Goal: Information Seeking & Learning: Check status

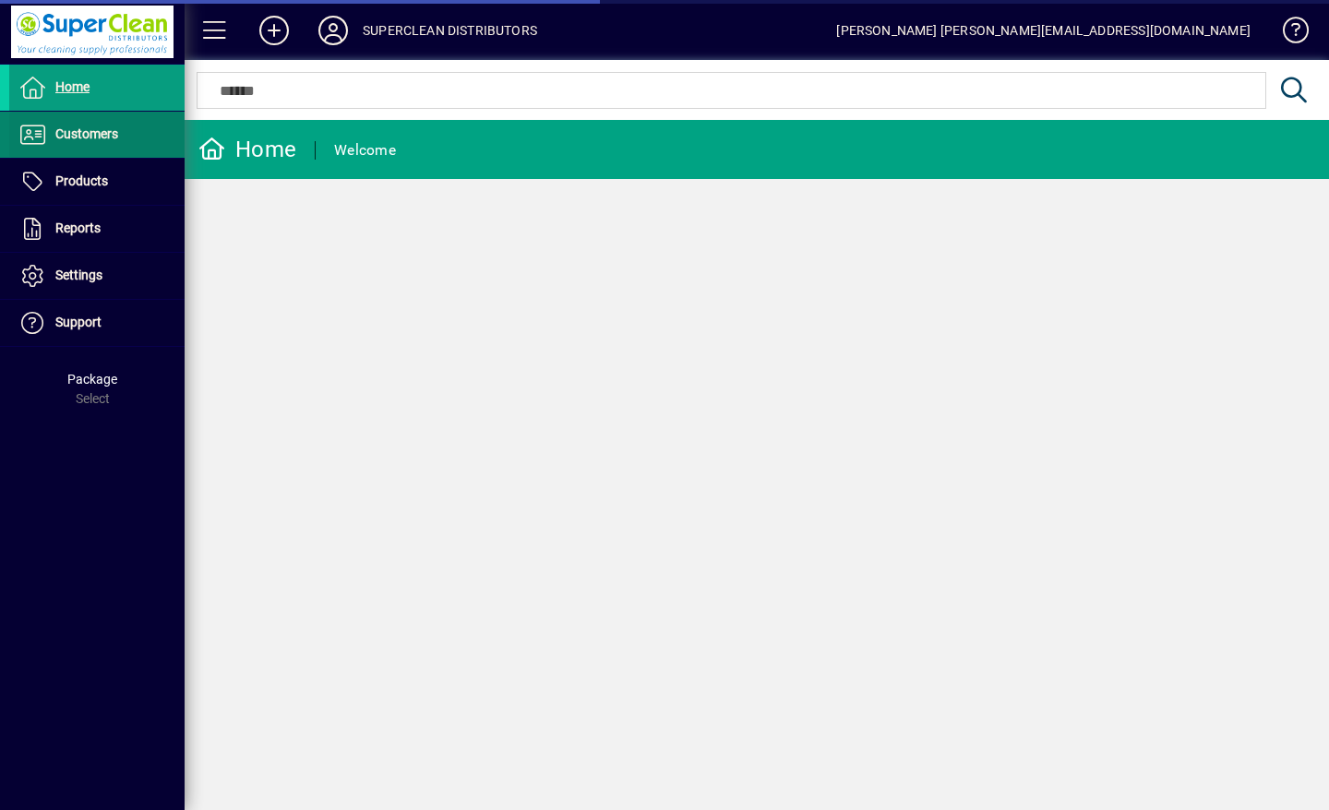
click at [89, 136] on span "Customers" at bounding box center [86, 133] width 63 height 15
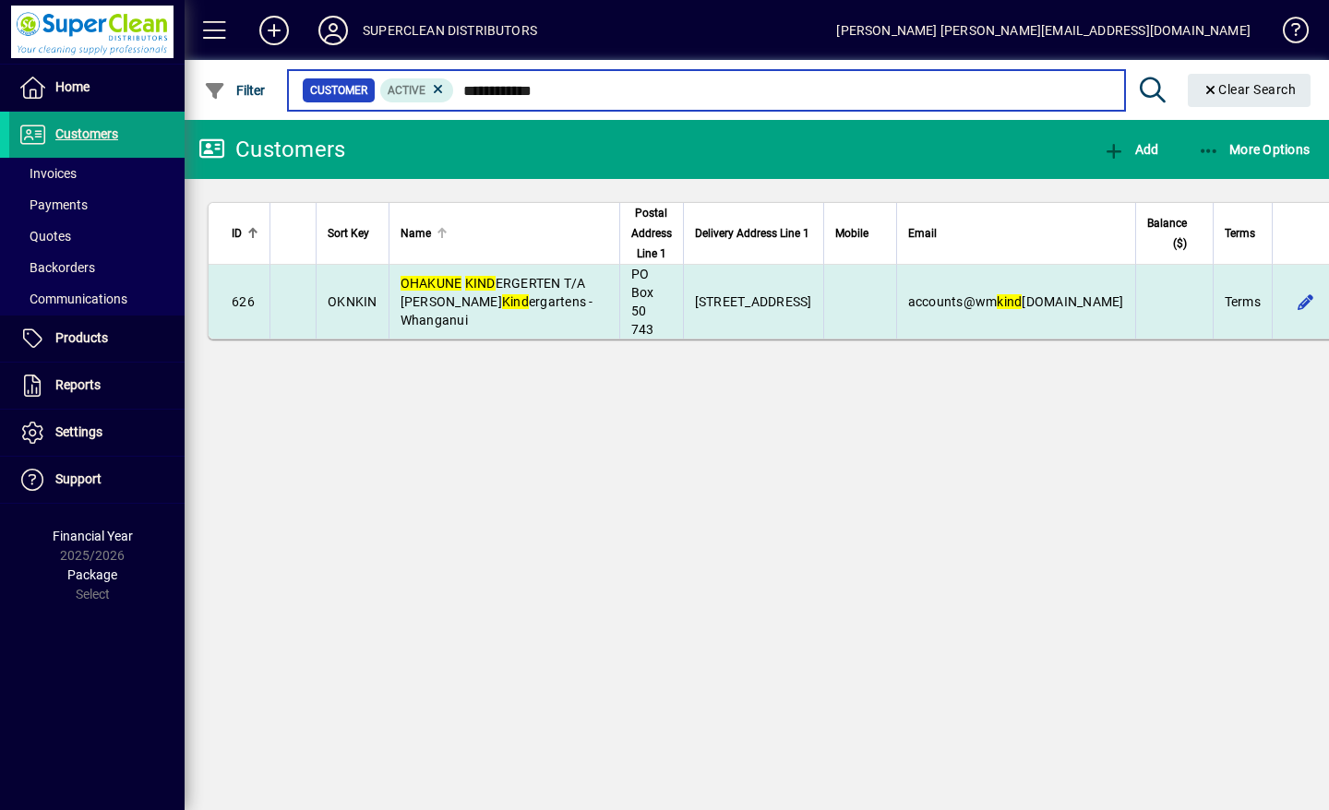
type input "**********"
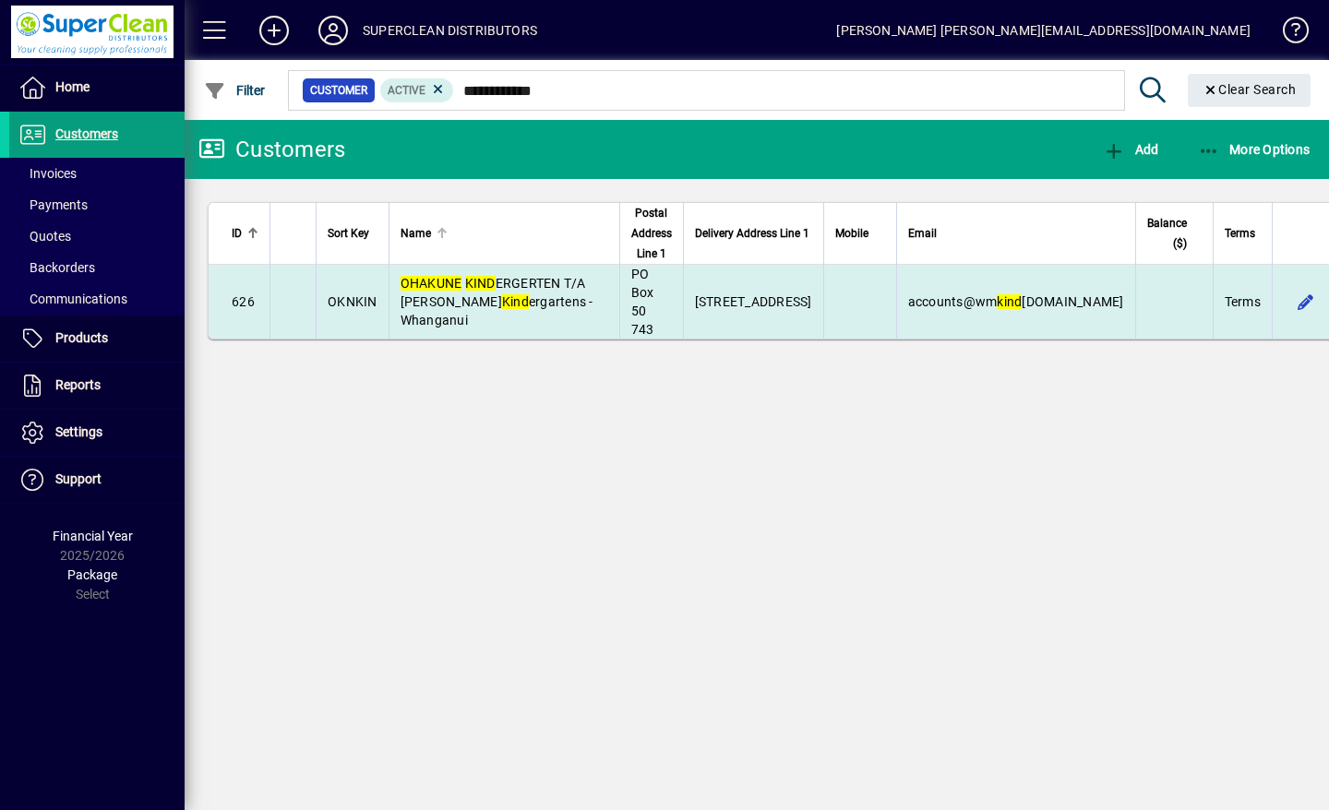
click at [539, 300] on span "OHAKUNE KIND ERGERTEN T/A [PERSON_NAME] Kind ergartens - Whanganui" at bounding box center [497, 302] width 193 height 52
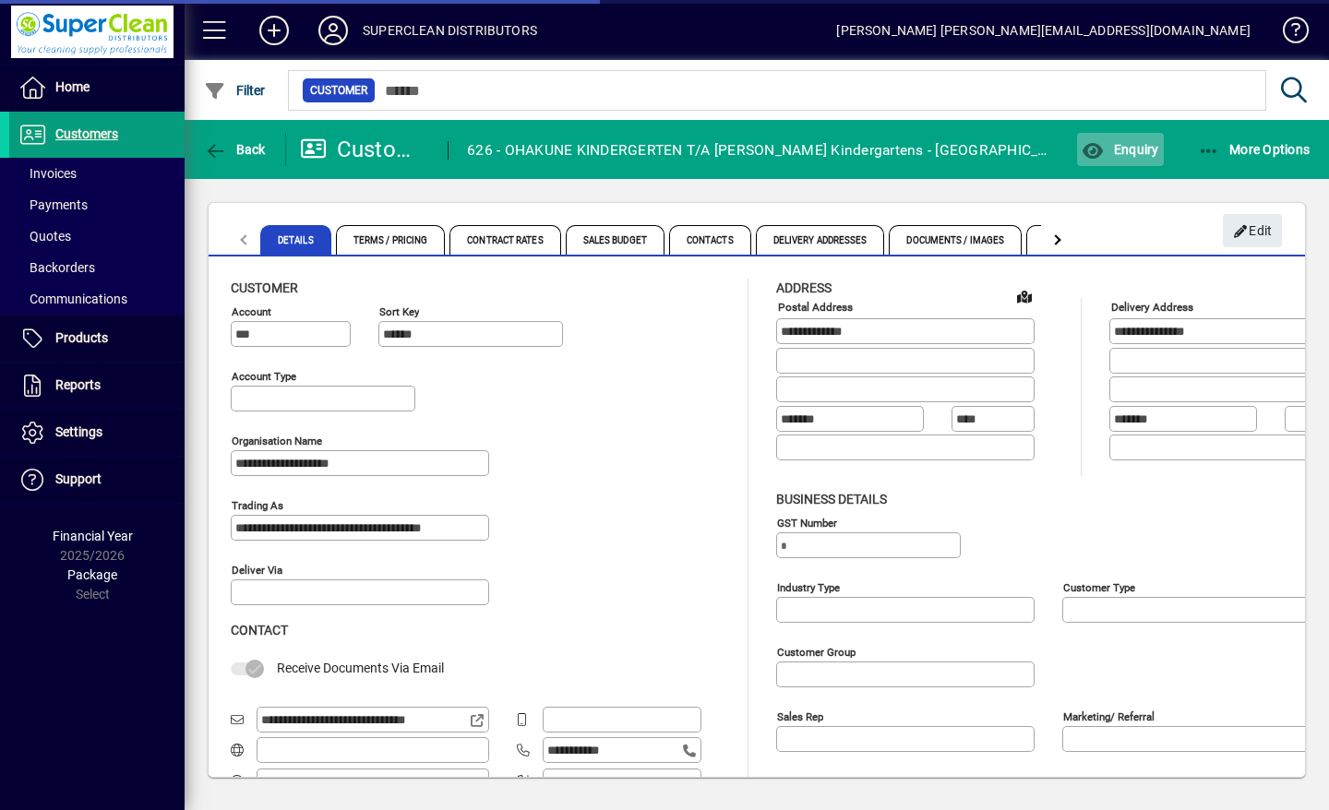
click at [1143, 160] on span "button" at bounding box center [1120, 149] width 86 height 44
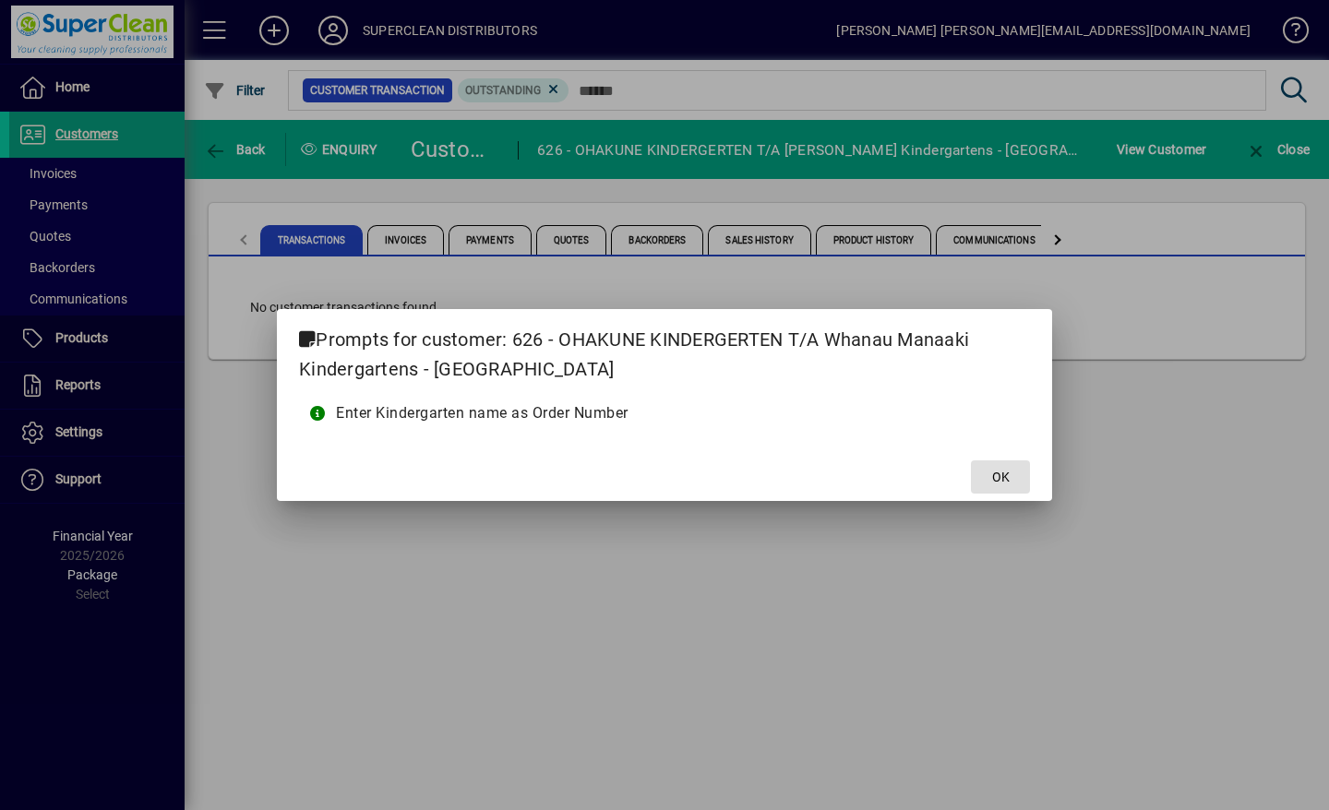
click at [1018, 484] on span at bounding box center [1000, 477] width 59 height 44
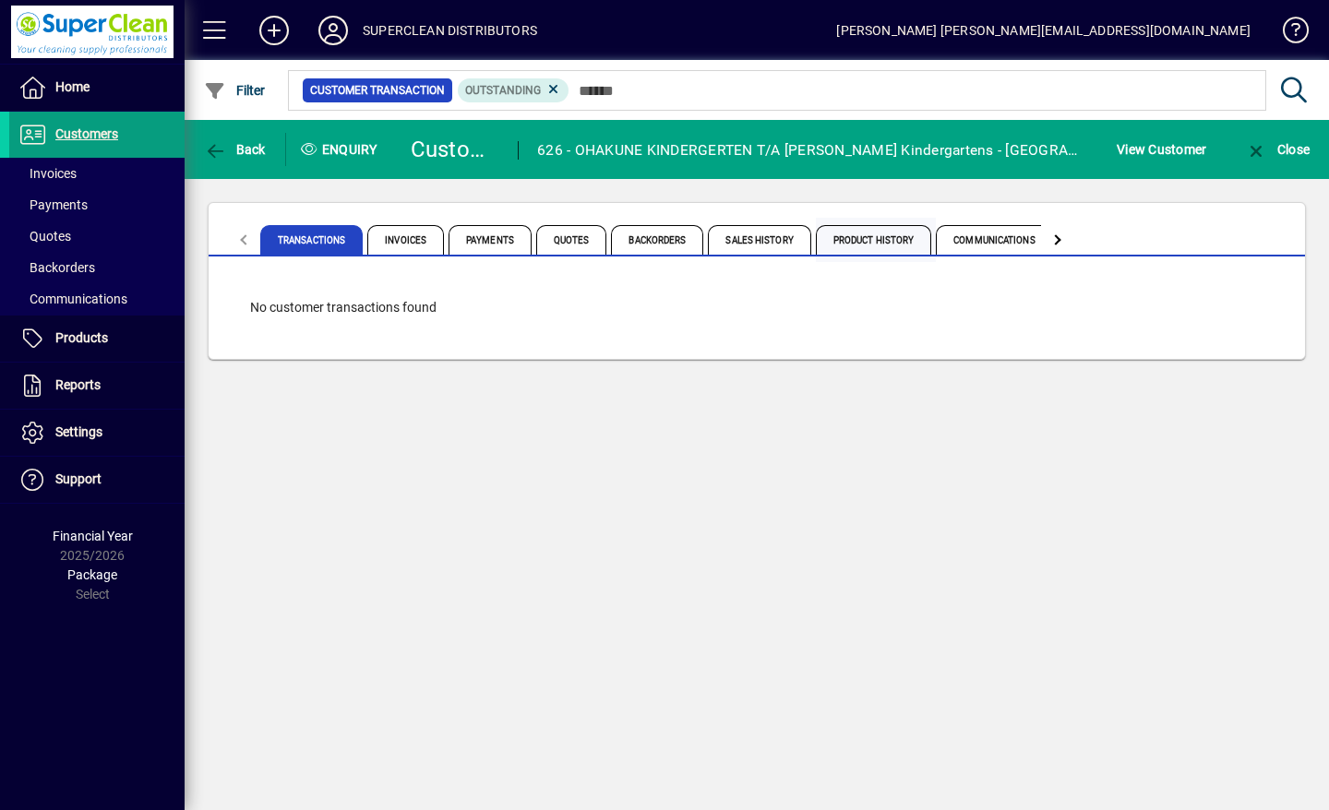
click at [880, 244] on span "Product History" at bounding box center [874, 240] width 116 height 30
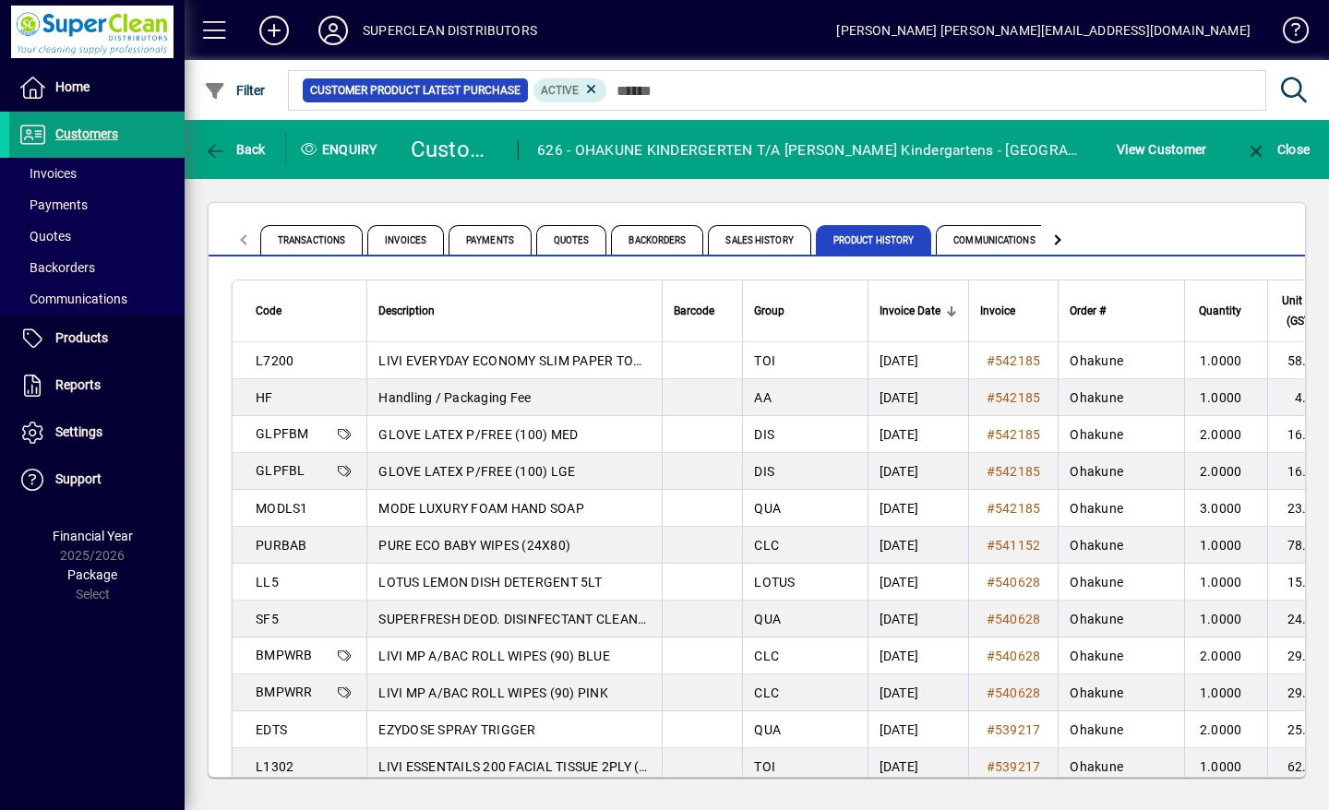
click at [312, 30] on span at bounding box center [333, 30] width 59 height 44
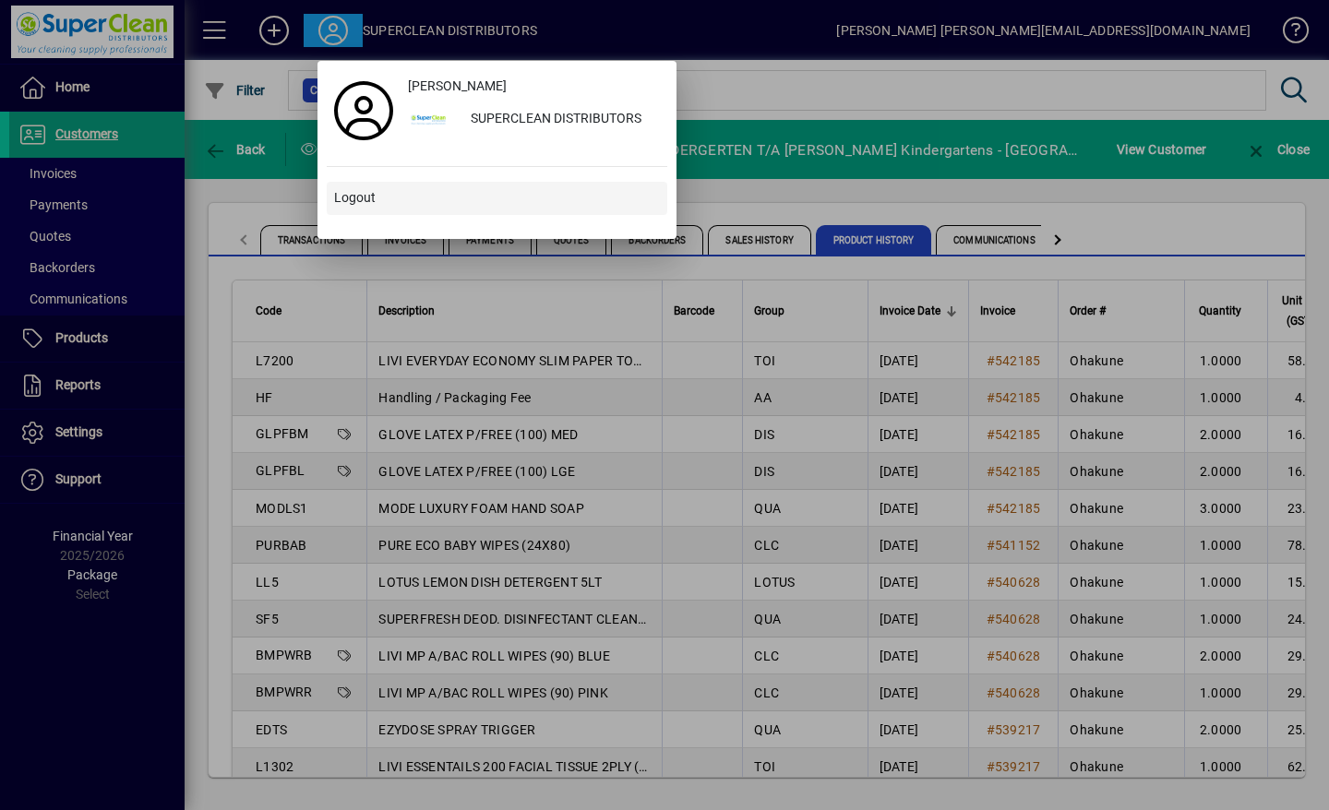
click at [363, 203] on span "Logout" at bounding box center [355, 197] width 42 height 19
